Goal: Information Seeking & Learning: Learn about a topic

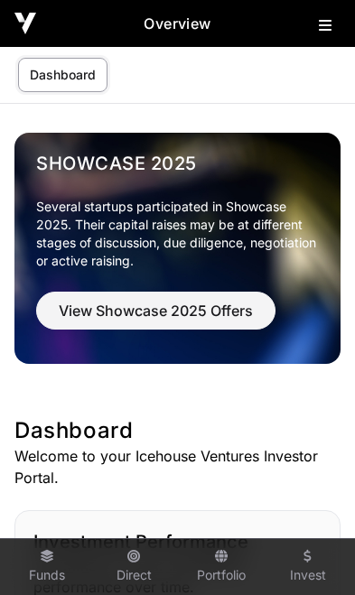
click at [320, 38] on div "Overview" at bounding box center [177, 23] width 355 height 47
click at [324, 22] on icon at bounding box center [325, 25] width 13 height 14
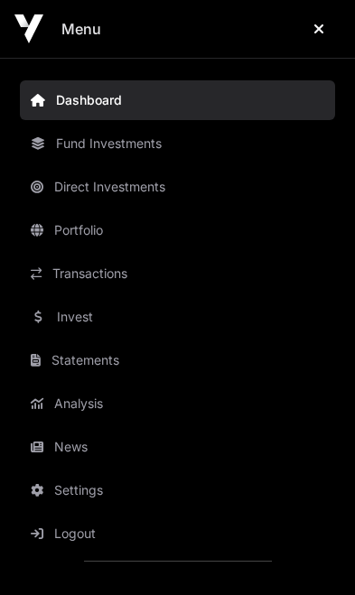
click at [106, 445] on link "News" at bounding box center [177, 447] width 315 height 40
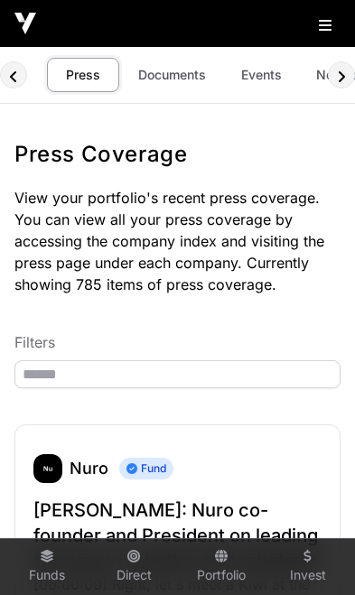
click at [265, 78] on link "Events" at bounding box center [261, 75] width 72 height 34
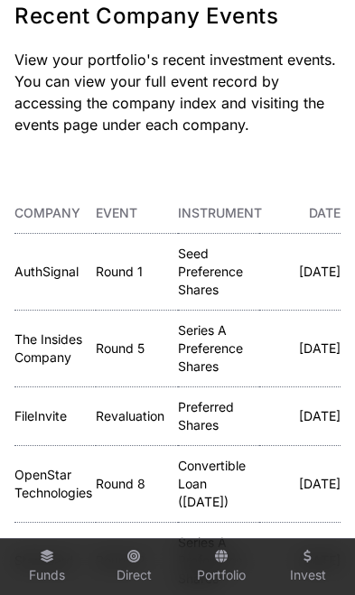
scroll to position [137, 0]
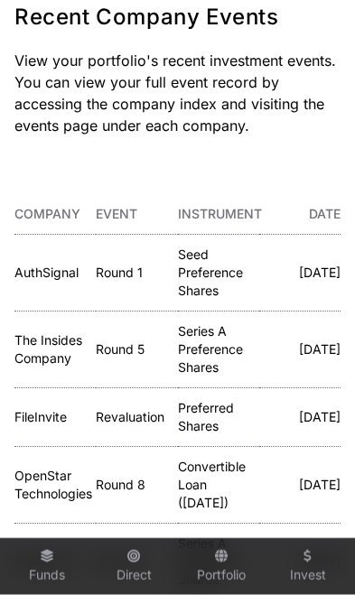
click at [52, 274] on link "AuthSignal" at bounding box center [46, 272] width 64 height 15
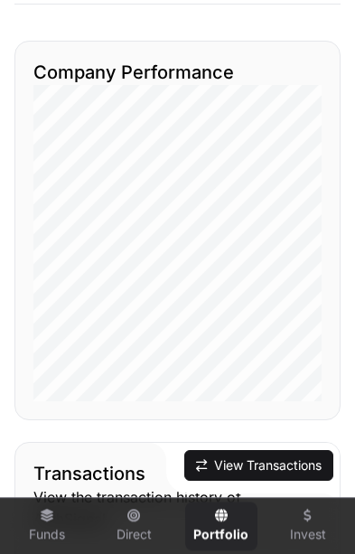
scroll to position [1743, 0]
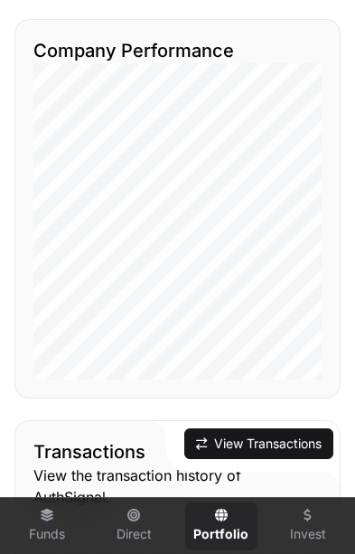
click at [285, 459] on button "View Transactions" at bounding box center [258, 443] width 149 height 31
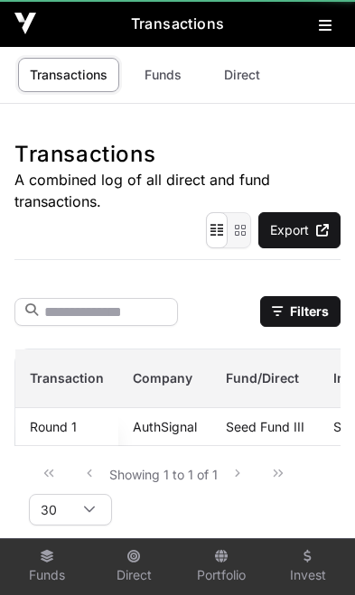
click at [272, 464] on div "Showing 1 to 1 of 1 30" at bounding box center [177, 489] width 297 height 72
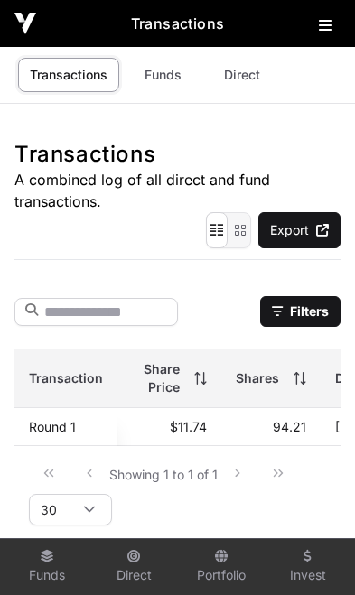
scroll to position [0, 412]
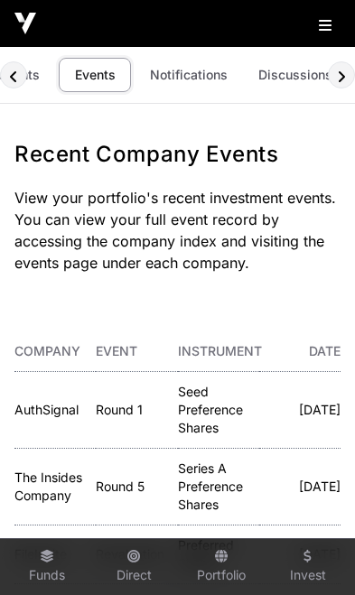
scroll to position [0, 165]
click at [287, 84] on link "Discussions" at bounding box center [297, 75] width 98 height 34
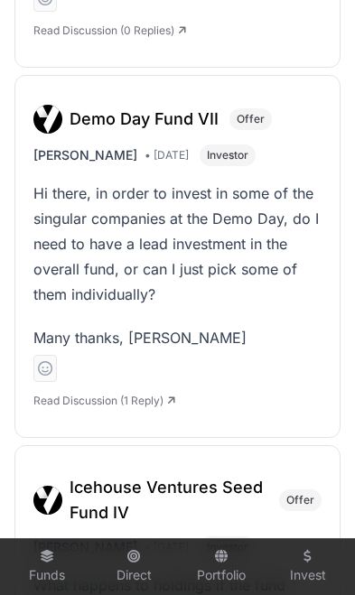
scroll to position [1002, 0]
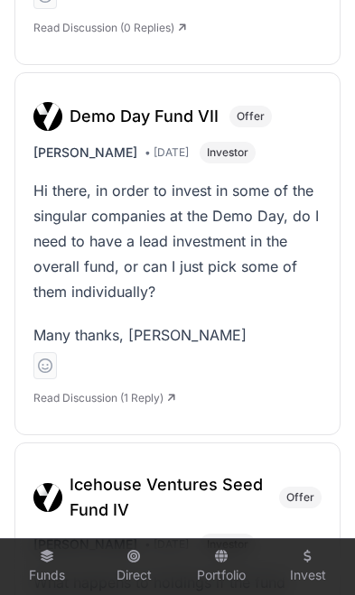
click at [171, 125] on h3 "Demo Day Fund VII" at bounding box center [144, 116] width 149 height 25
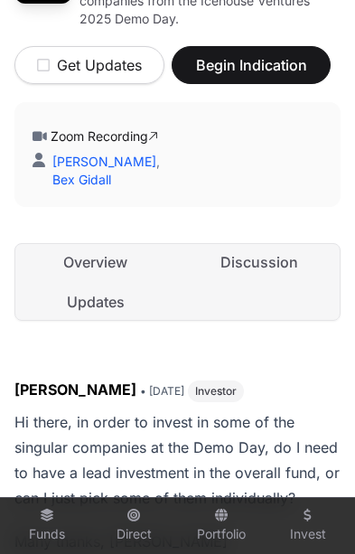
scroll to position [422, 0]
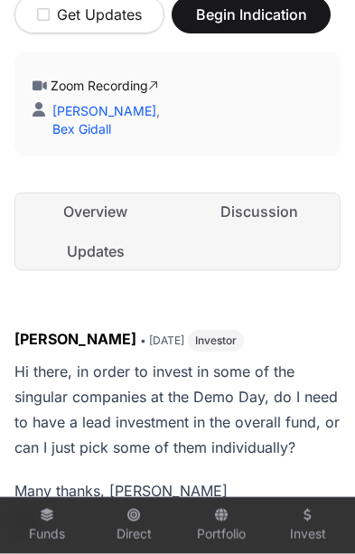
click at [98, 249] on link "Updates" at bounding box center [95, 251] width 161 height 36
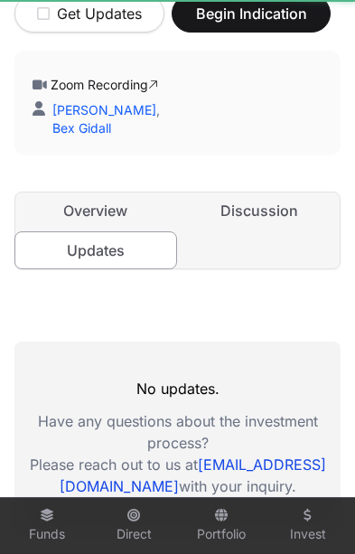
scroll to position [0, 7]
click at [298, 220] on link "Discussion" at bounding box center [260, 210] width 161 height 36
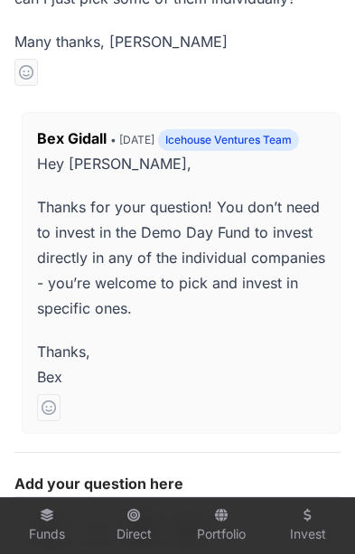
scroll to position [871, 0]
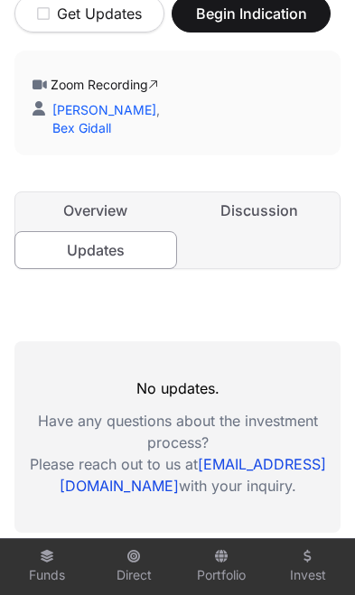
scroll to position [0, 7]
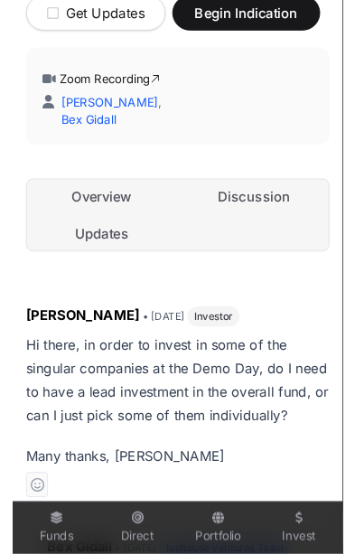
scroll to position [0, 7]
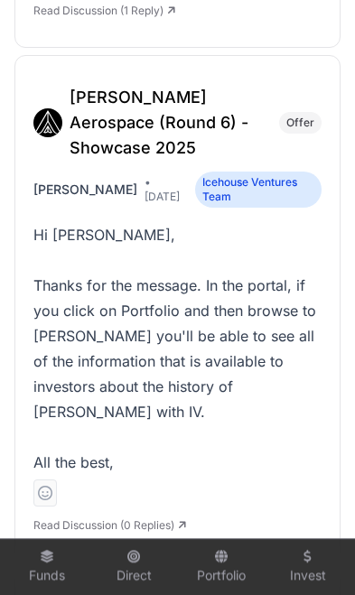
scroll to position [2102, 0]
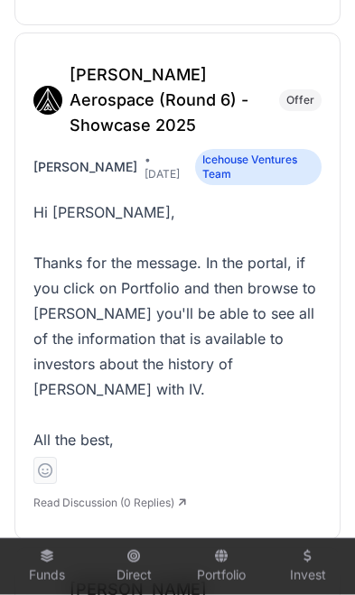
click at [186, 102] on h3 "[PERSON_NAME] Aerospace (Round 6) - Showcase 2025" at bounding box center [169, 100] width 199 height 76
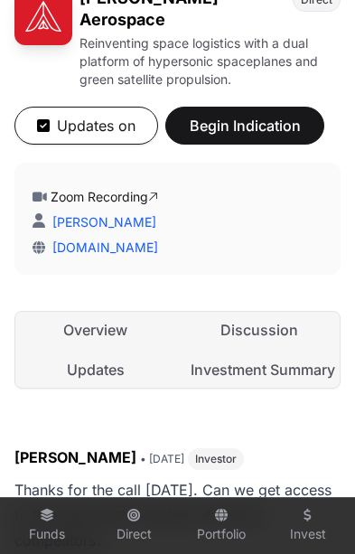
scroll to position [430, 0]
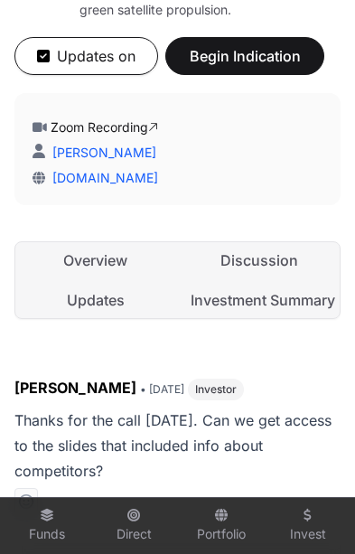
click at [276, 242] on link "Discussion" at bounding box center [260, 260] width 161 height 36
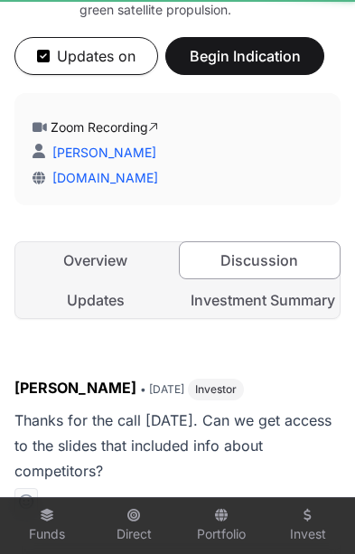
scroll to position [0, 7]
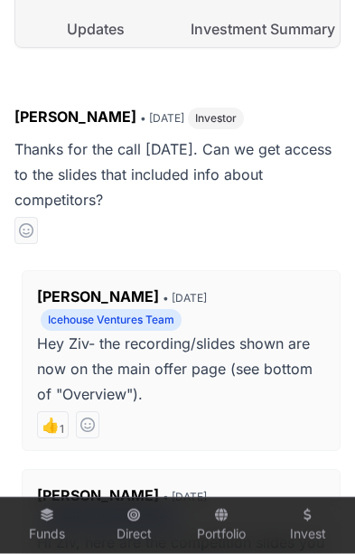
scroll to position [702, 0]
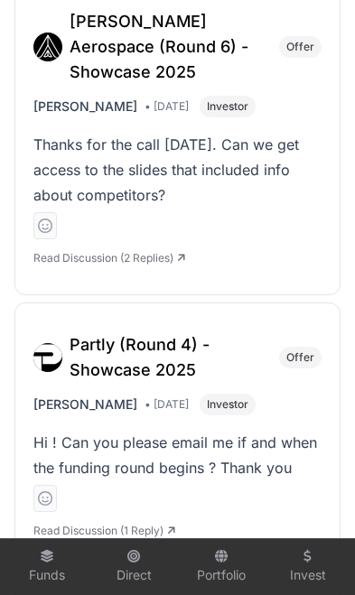
scroll to position [3098, 0]
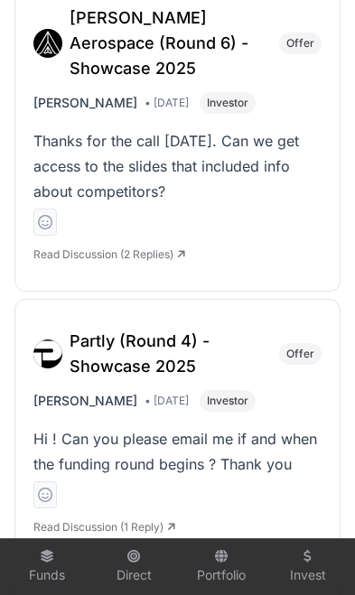
click at [172, 329] on h3 "Partly (Round 4) - Showcase 2025" at bounding box center [169, 354] width 199 height 51
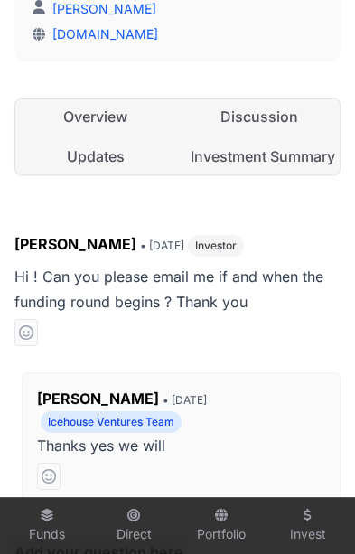
scroll to position [492, 0]
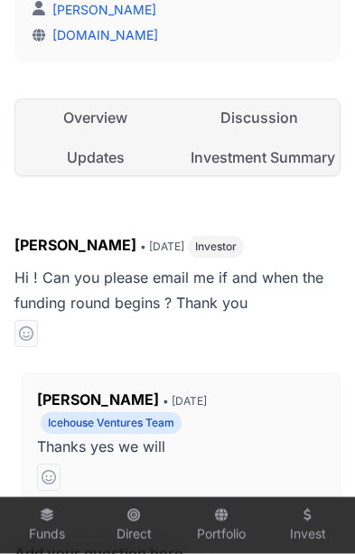
click at [280, 115] on link "Discussion" at bounding box center [260, 117] width 161 height 36
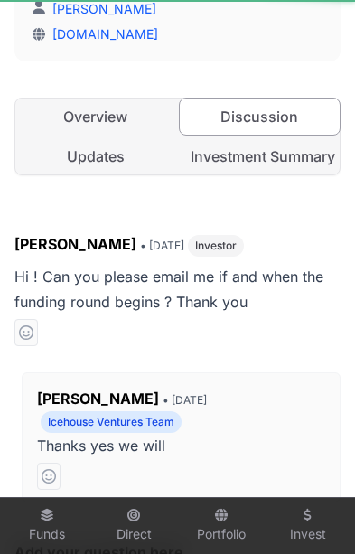
scroll to position [0, 7]
click at [286, 162] on link "Investment Summary" at bounding box center [260, 156] width 161 height 36
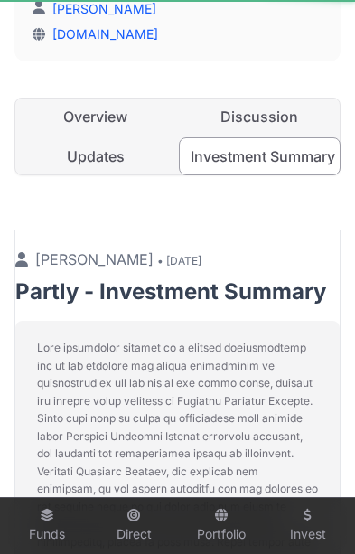
scroll to position [0, 7]
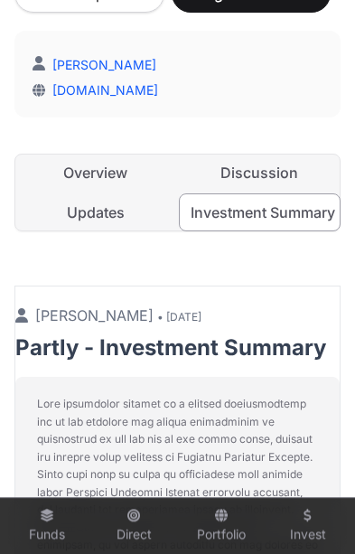
click at [276, 173] on link "Discussion" at bounding box center [260, 172] width 161 height 36
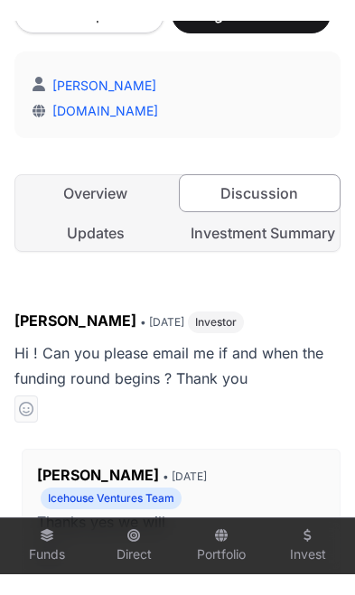
scroll to position [0, 7]
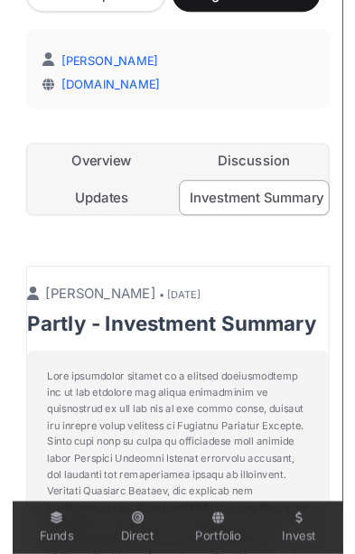
scroll to position [0, 7]
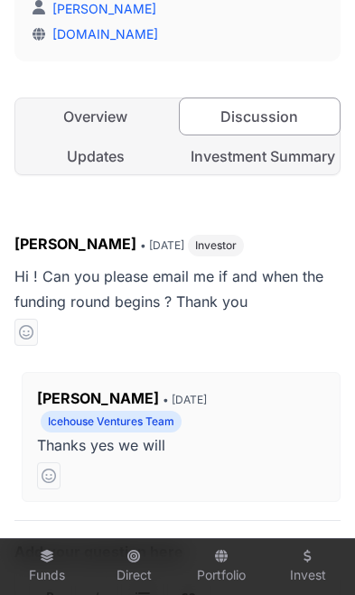
scroll to position [0, 7]
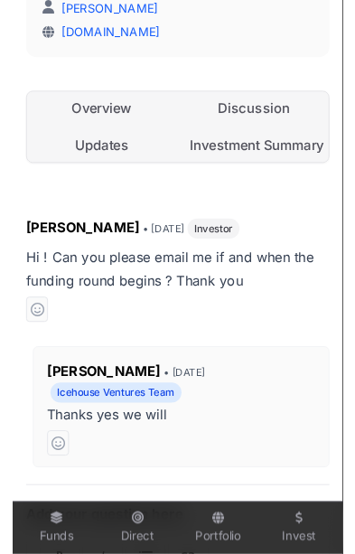
scroll to position [0, 7]
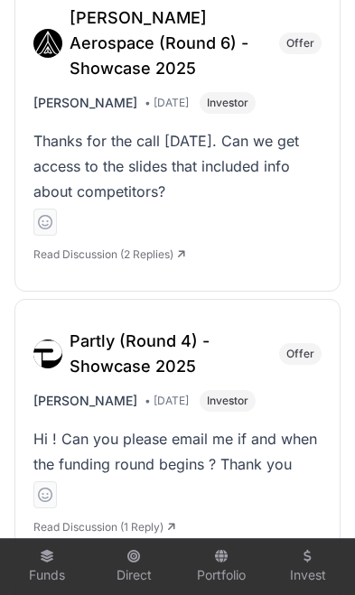
scroll to position [0, 136]
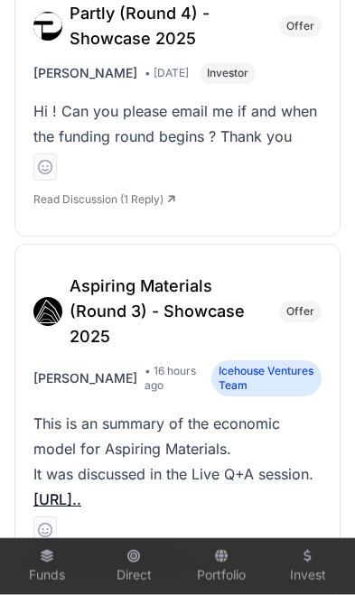
click at [200, 274] on h3 "Aspiring Materials (Round 3) - Showcase 2025" at bounding box center [169, 312] width 199 height 76
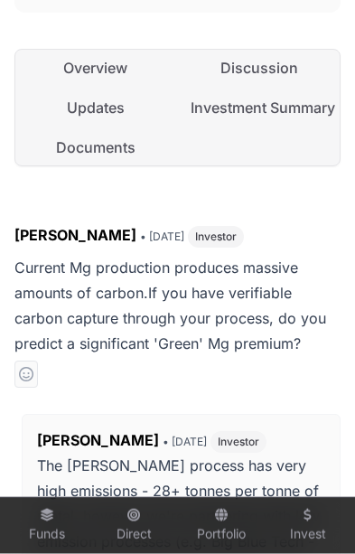
scroll to position [579, 0]
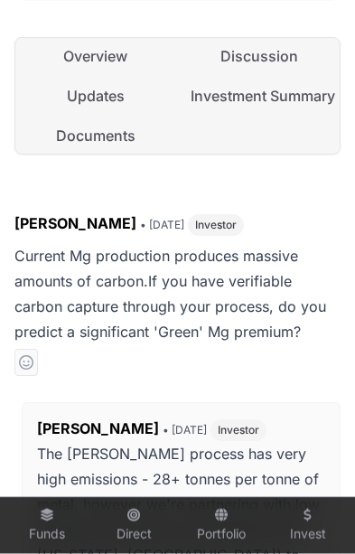
click at [90, 103] on link "Updates" at bounding box center [95, 96] width 161 height 36
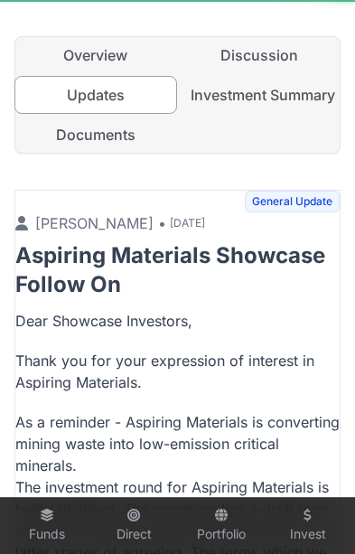
scroll to position [0, 7]
click at [98, 137] on link "Documents" at bounding box center [95, 135] width 161 height 36
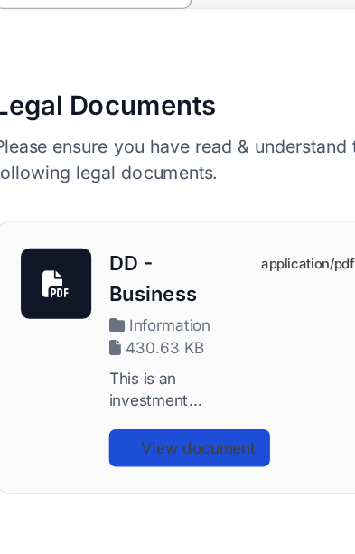
scroll to position [680, 0]
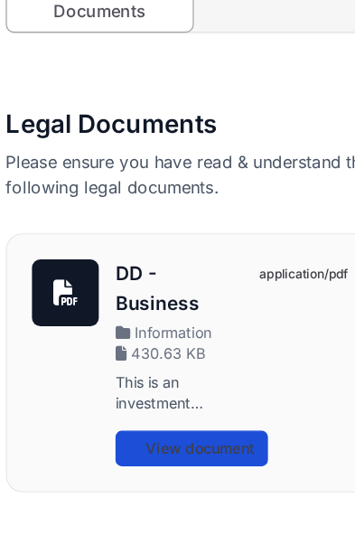
click at [190, 382] on span "View document" at bounding box center [183, 388] width 94 height 18
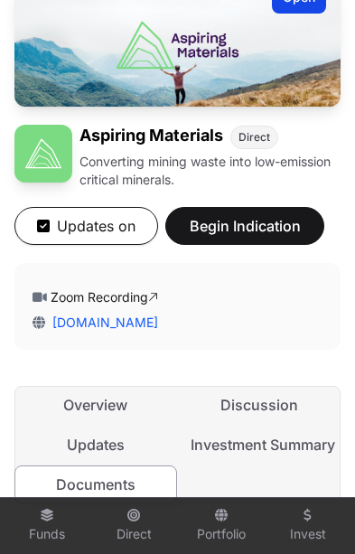
scroll to position [206, 0]
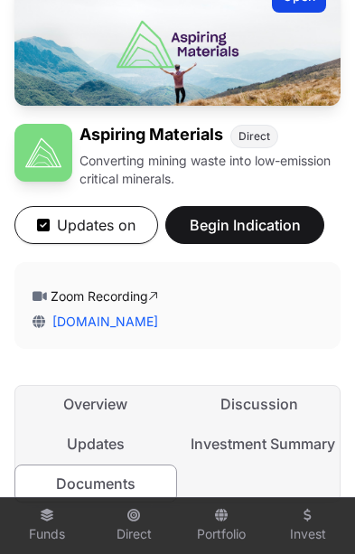
click at [284, 448] on link "Investment Summary" at bounding box center [260, 443] width 161 height 36
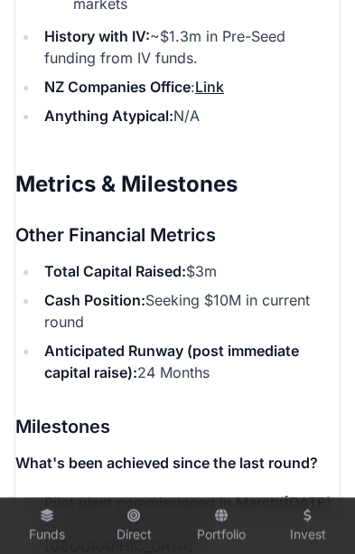
scroll to position [4388, 0]
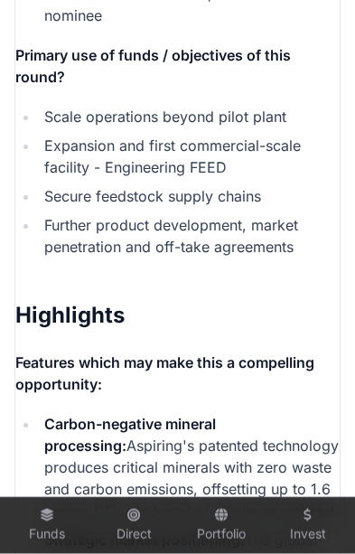
scroll to position [5159, 0]
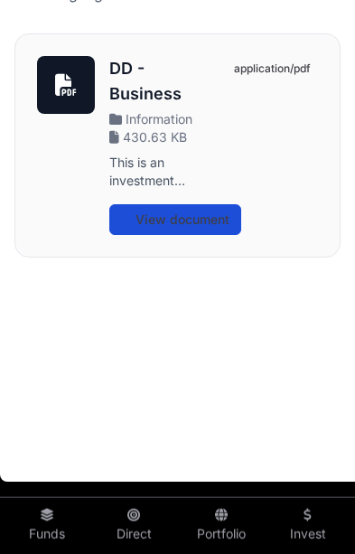
scroll to position [733, 0]
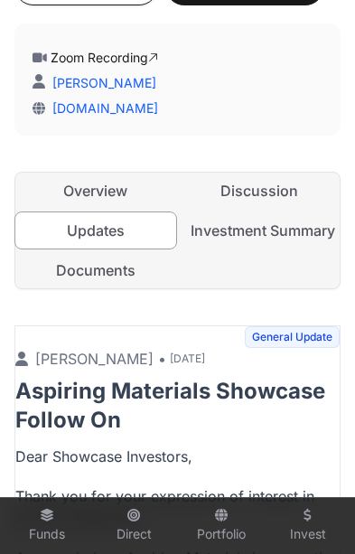
scroll to position [447, 0]
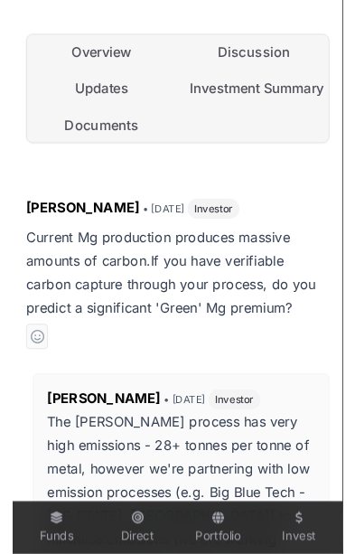
scroll to position [0, 7]
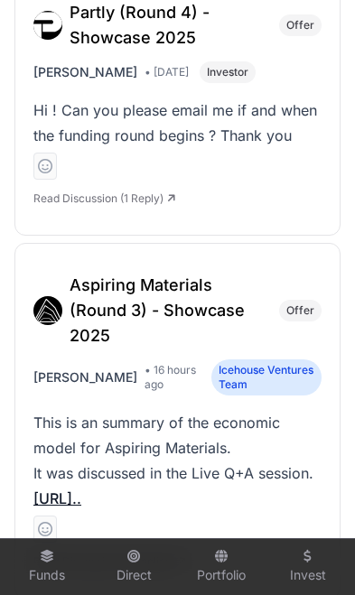
scroll to position [0, 136]
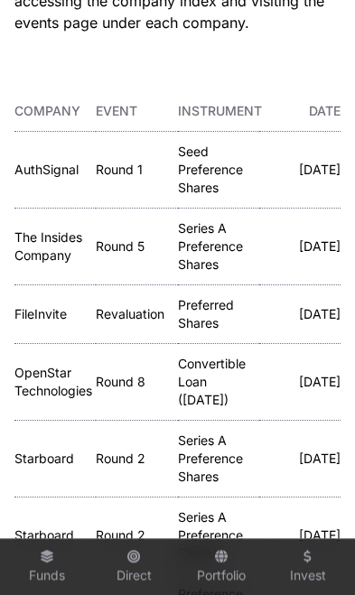
scroll to position [240, 0]
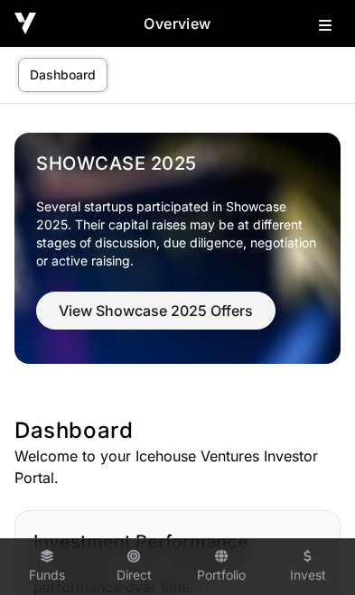
click at [32, 24] on img at bounding box center [25, 24] width 22 height 22
